Goal: Information Seeking & Learning: Learn about a topic

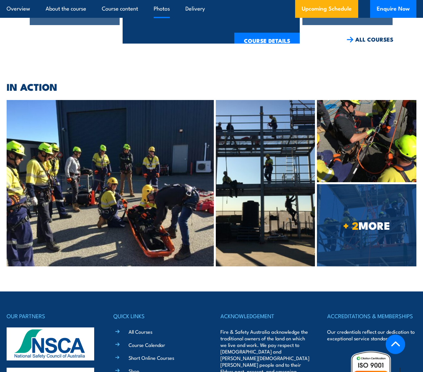
scroll to position [1443, 0]
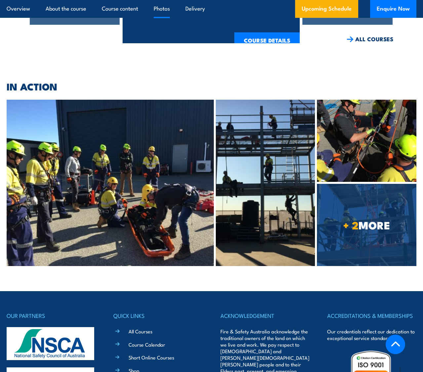
click at [169, 237] on img at bounding box center [110, 183] width 207 height 167
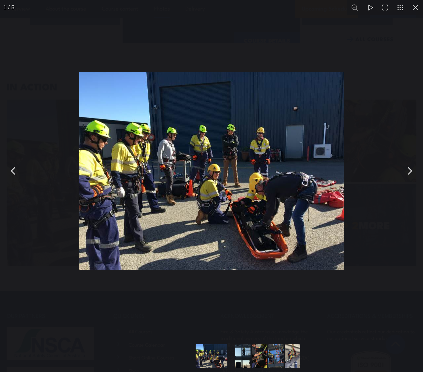
click at [409, 179] on button "You can close this modal content with the ESC key" at bounding box center [409, 171] width 17 height 17
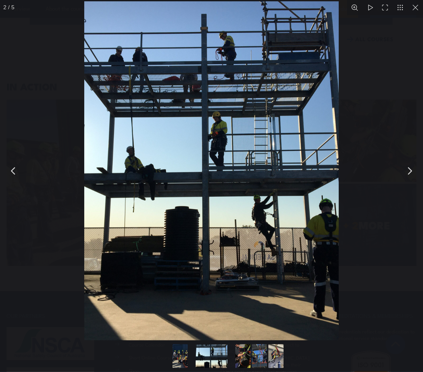
click at [410, 179] on button "You can close this modal content with the ESC key" at bounding box center [409, 171] width 17 height 17
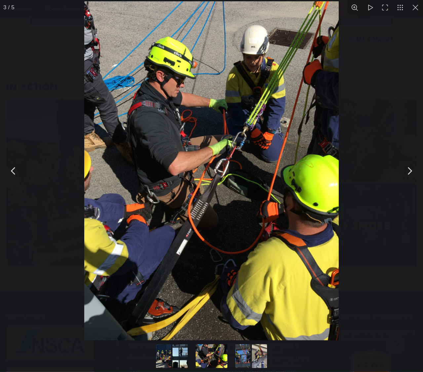
click at [410, 179] on button "You can close this modal content with the ESC key" at bounding box center [409, 171] width 17 height 17
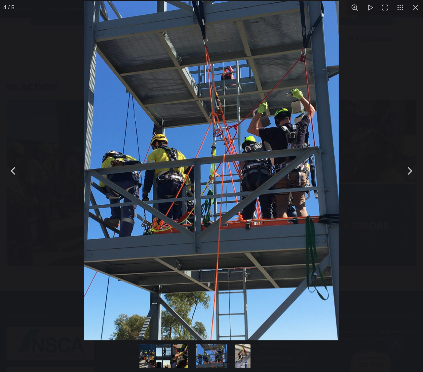
click at [412, 179] on button "You can close this modal content with the ESC key" at bounding box center [409, 171] width 17 height 17
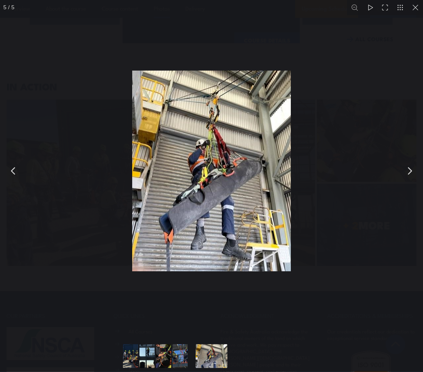
click at [404, 179] on button "You can close this modal content with the ESC key" at bounding box center [409, 171] width 17 height 17
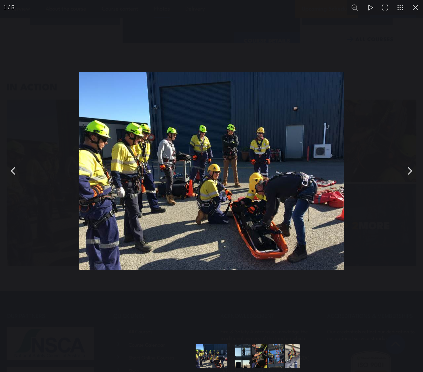
click at [405, 179] on button "You can close this modal content with the ESC key" at bounding box center [409, 171] width 17 height 17
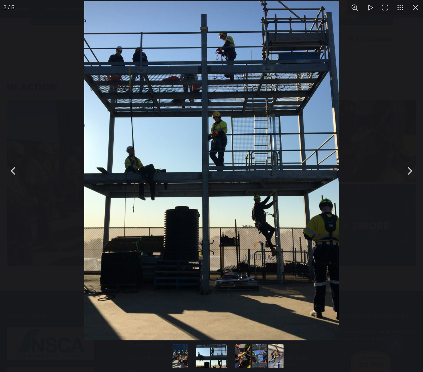
click at [405, 179] on button "You can close this modal content with the ESC key" at bounding box center [409, 171] width 17 height 17
